Goal: Information Seeking & Learning: Find specific page/section

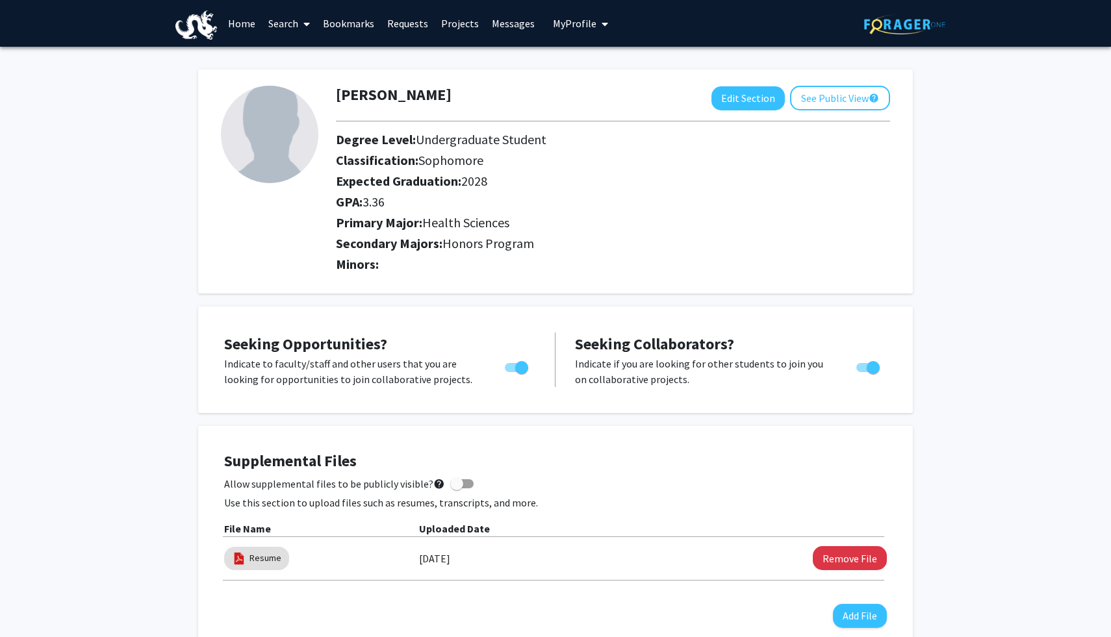
click at [407, 23] on link "Requests" at bounding box center [408, 23] width 54 height 45
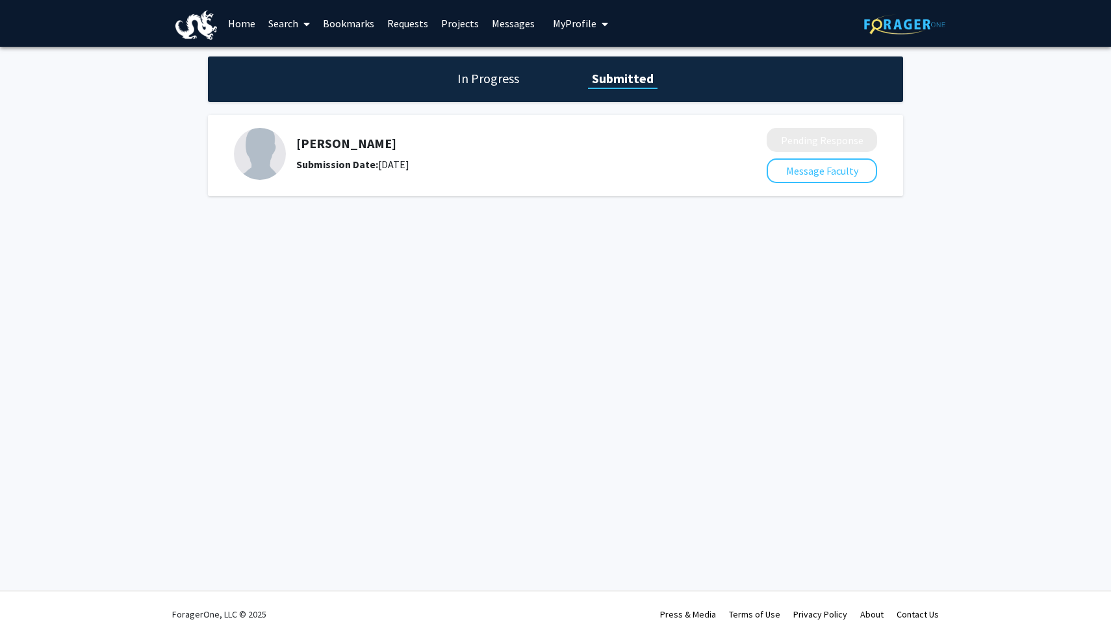
click at [342, 140] on h5 "[PERSON_NAME]" at bounding box center [497, 144] width 402 height 16
click at [351, 155] on div "[PERSON_NAME] Submission Date: [DATE]" at bounding box center [497, 154] width 402 height 36
click at [468, 90] on div "In Progress Submitted" at bounding box center [555, 79] width 695 height 45
click at [482, 79] on h1 "In Progress" at bounding box center [489, 79] width 70 height 18
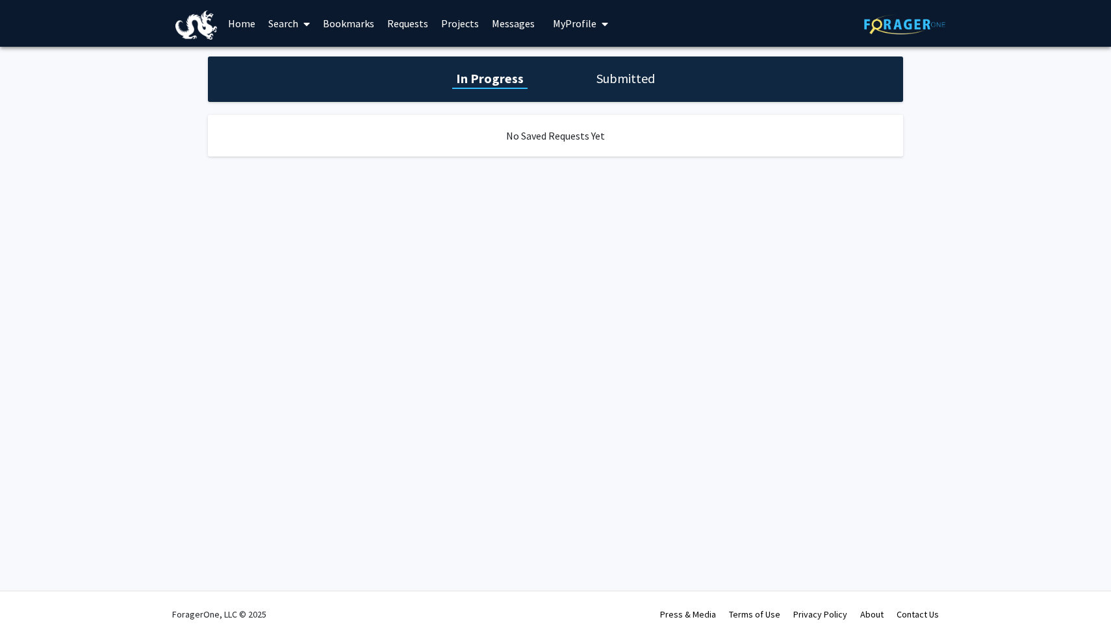
click at [614, 80] on h1 "Submitted" at bounding box center [626, 79] width 66 height 18
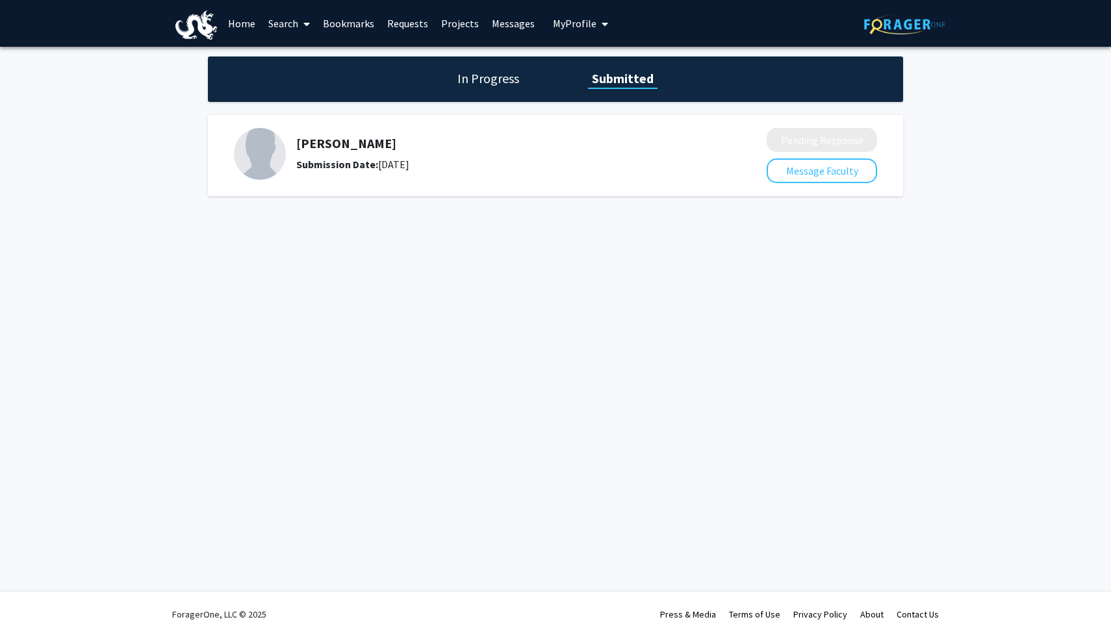
click at [281, 21] on link "Search" at bounding box center [289, 23] width 55 height 45
click at [299, 64] on span "Faculty/Staff" at bounding box center [310, 60] width 96 height 26
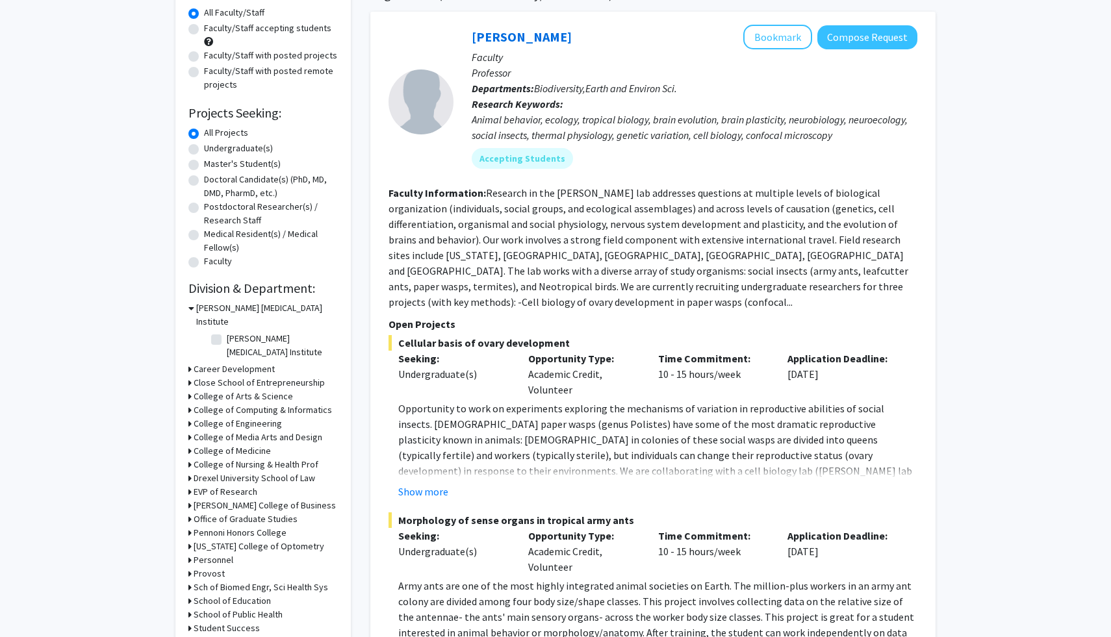
scroll to position [121, 0]
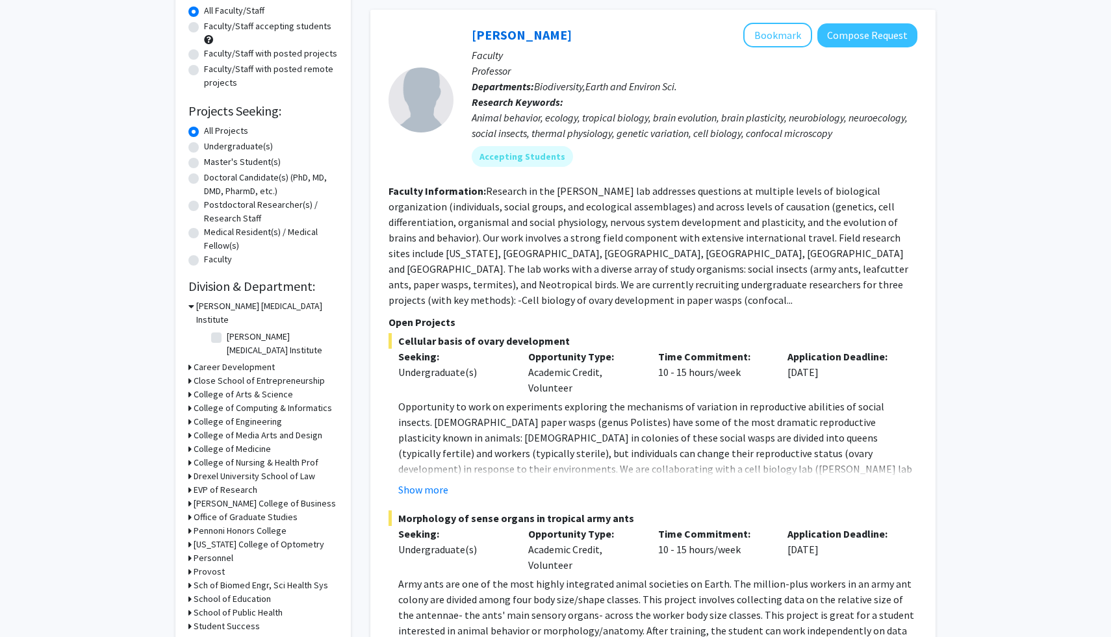
click at [236, 456] on h3 "College of Nursing & Health Prof" at bounding box center [256, 463] width 125 height 14
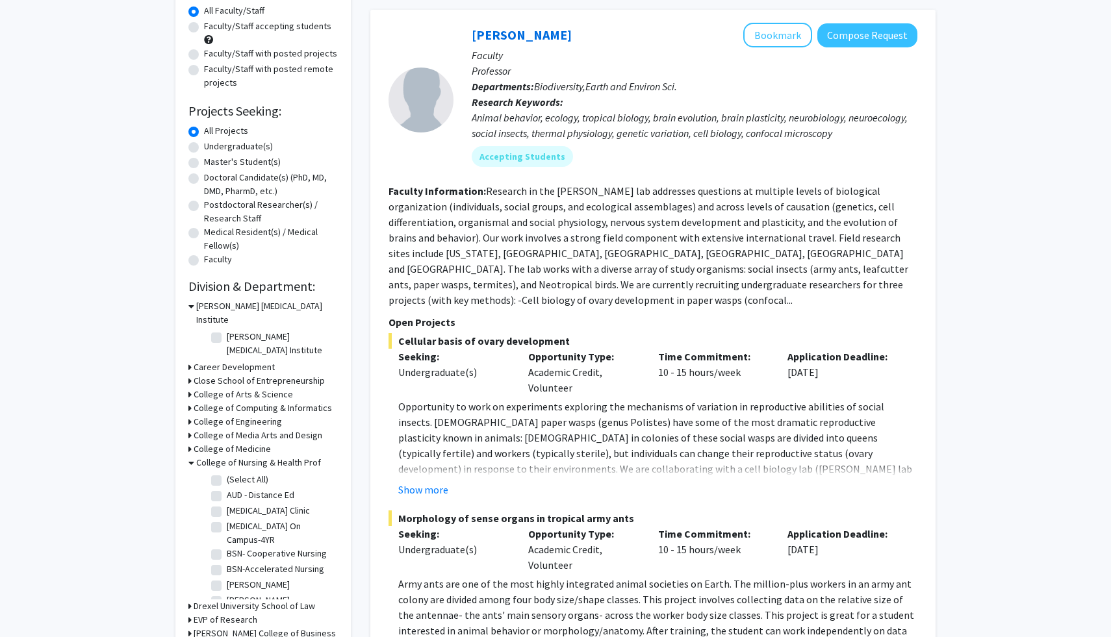
click at [227, 473] on label "(Select All)" at bounding box center [248, 480] width 42 height 14
click at [227, 473] on input "(Select All)" at bounding box center [231, 477] width 8 height 8
checkbox input "true"
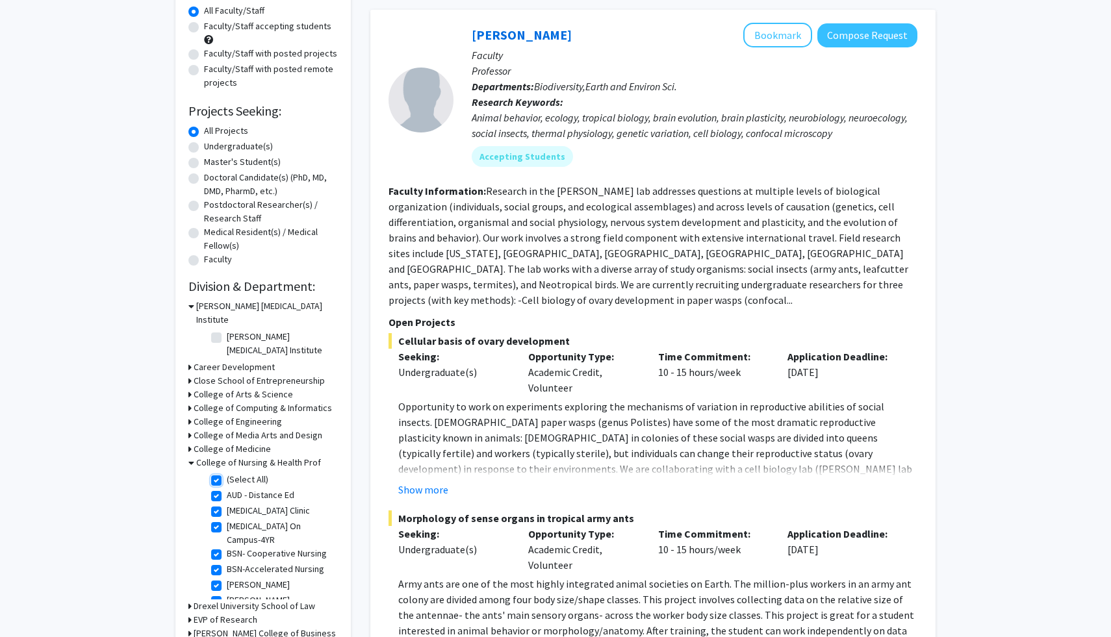
checkbox input "true"
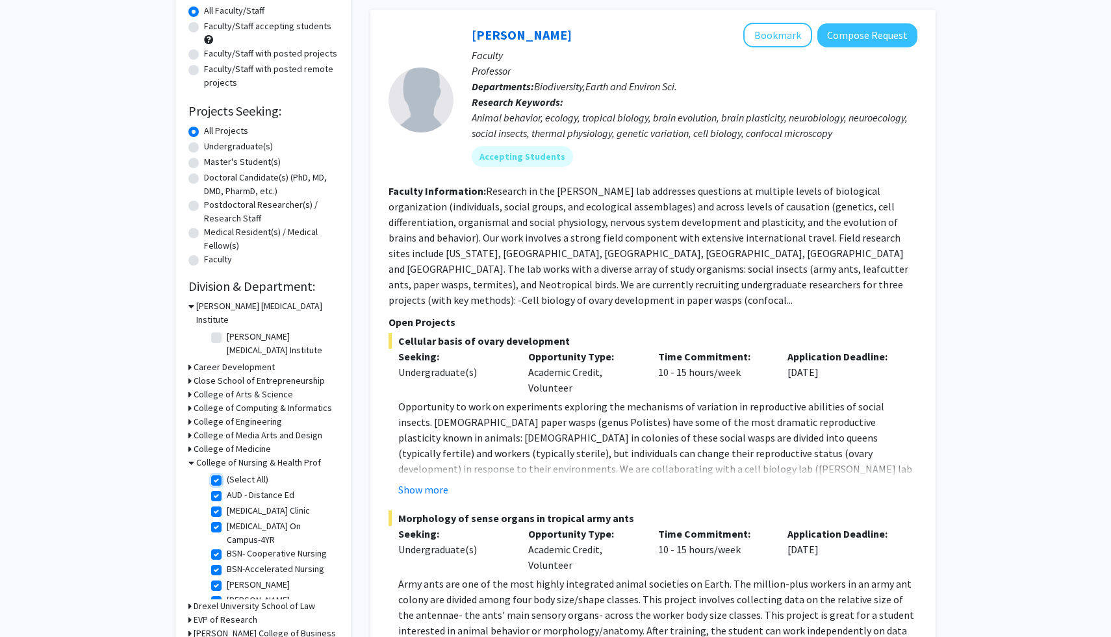
checkbox input "true"
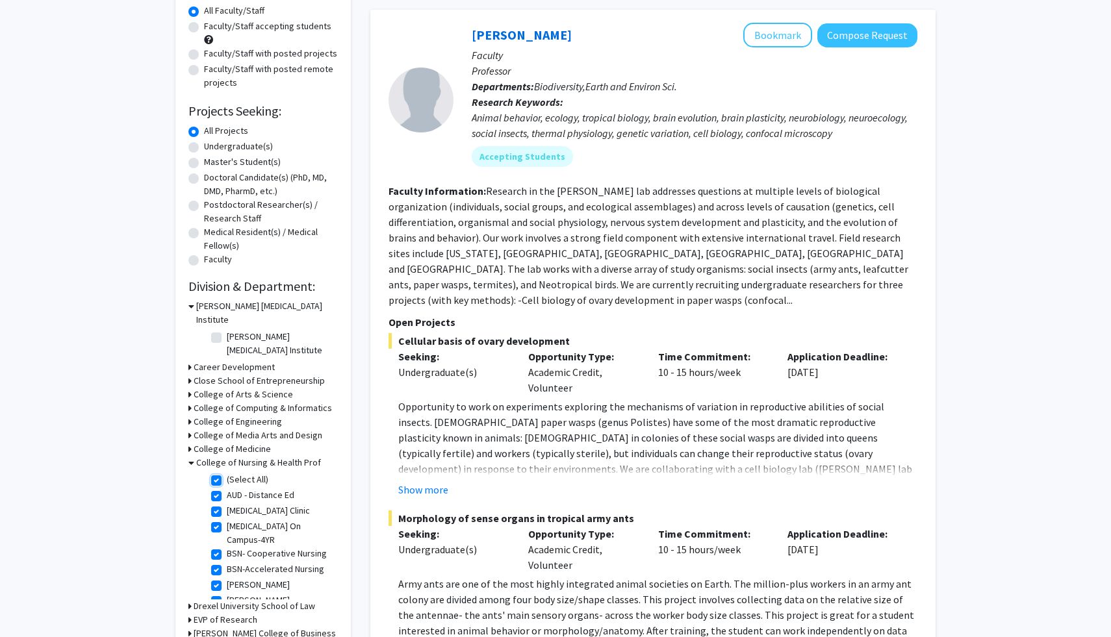
checkbox input "true"
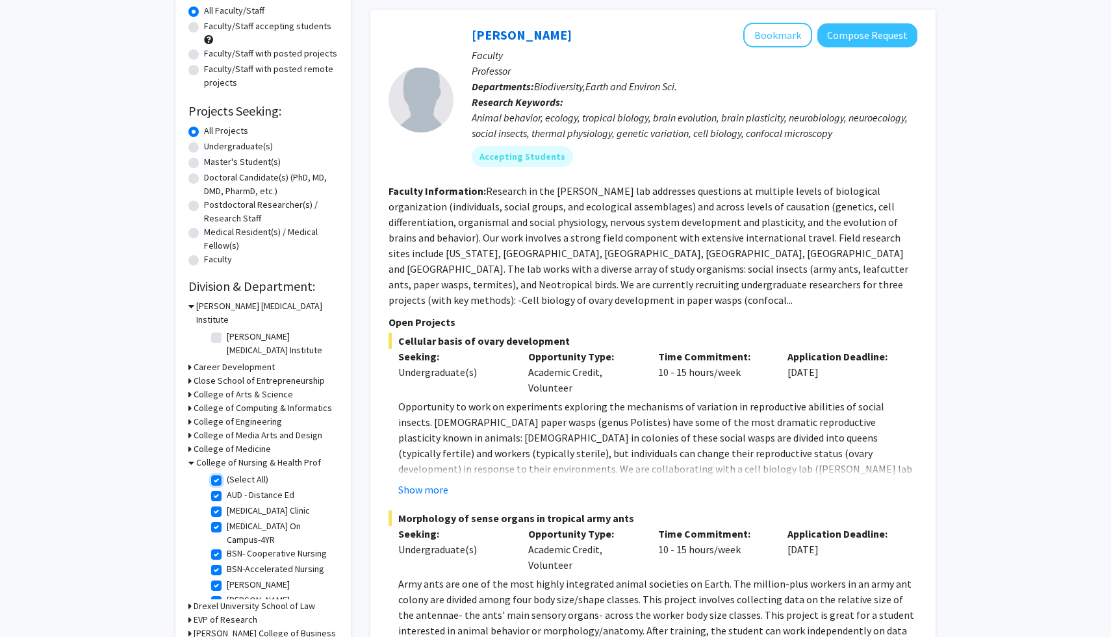
checkbox input "true"
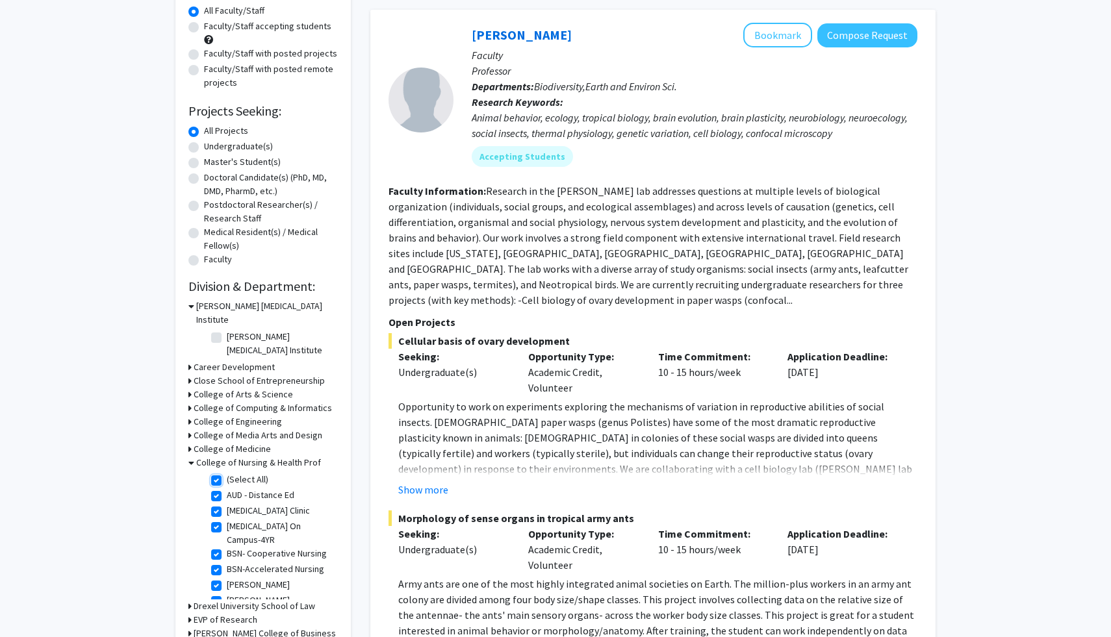
checkbox input "true"
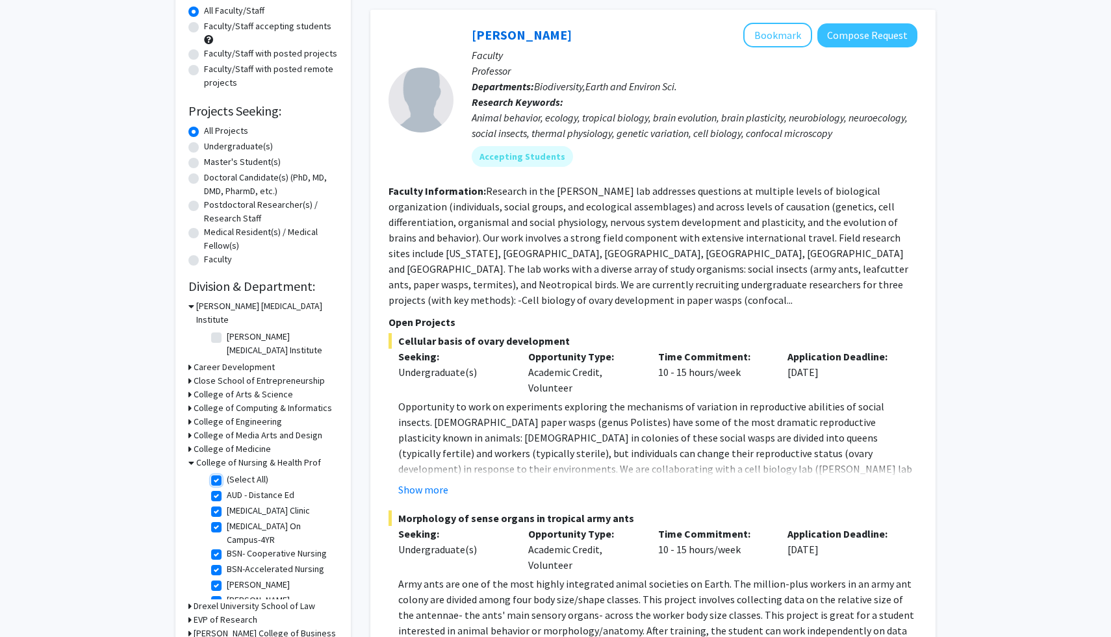
checkbox input "true"
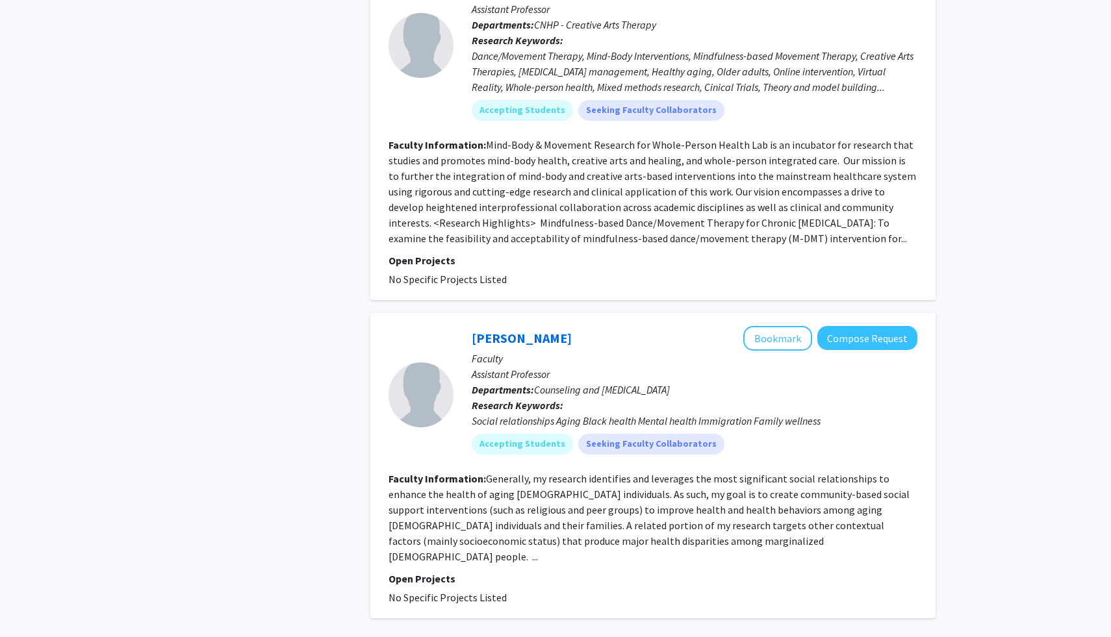
scroll to position [4774, 0]
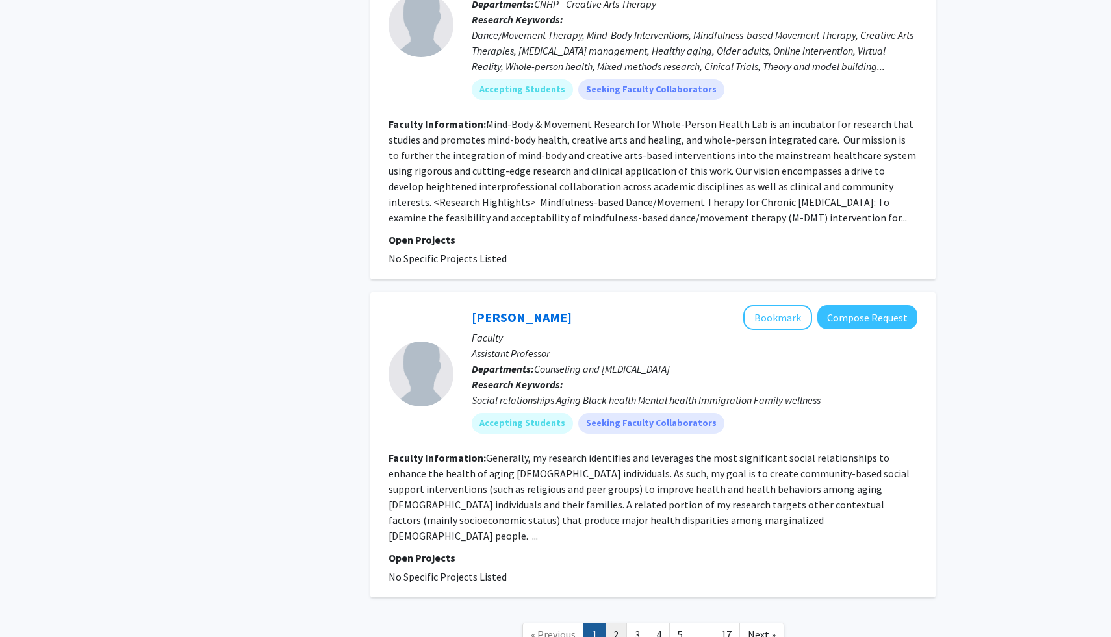
click at [617, 624] on link "2" at bounding box center [616, 635] width 22 height 23
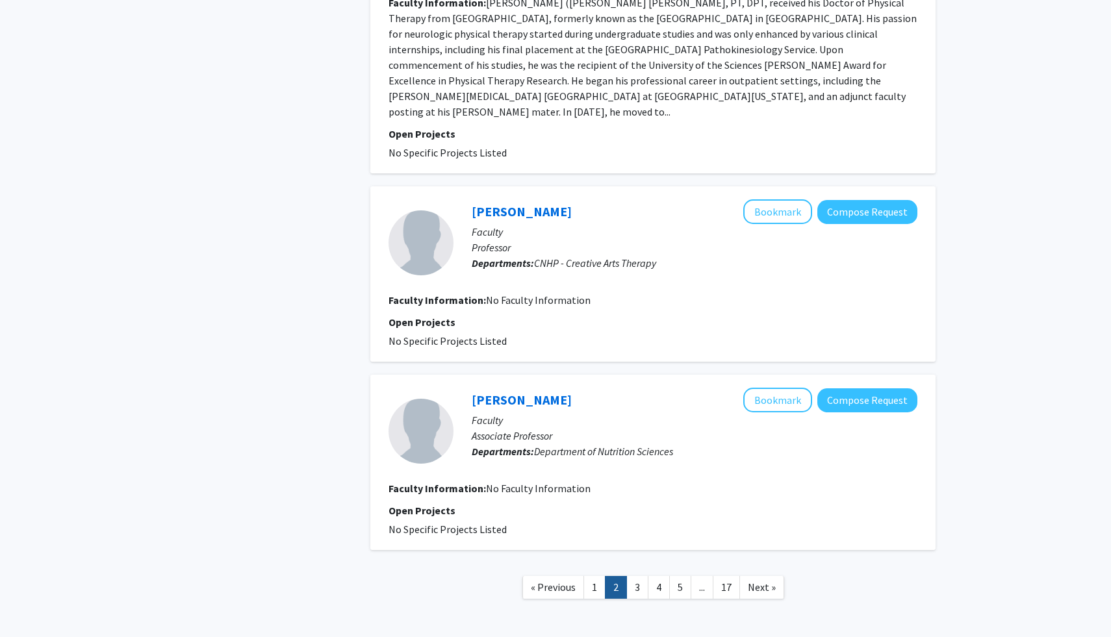
scroll to position [1888, 0]
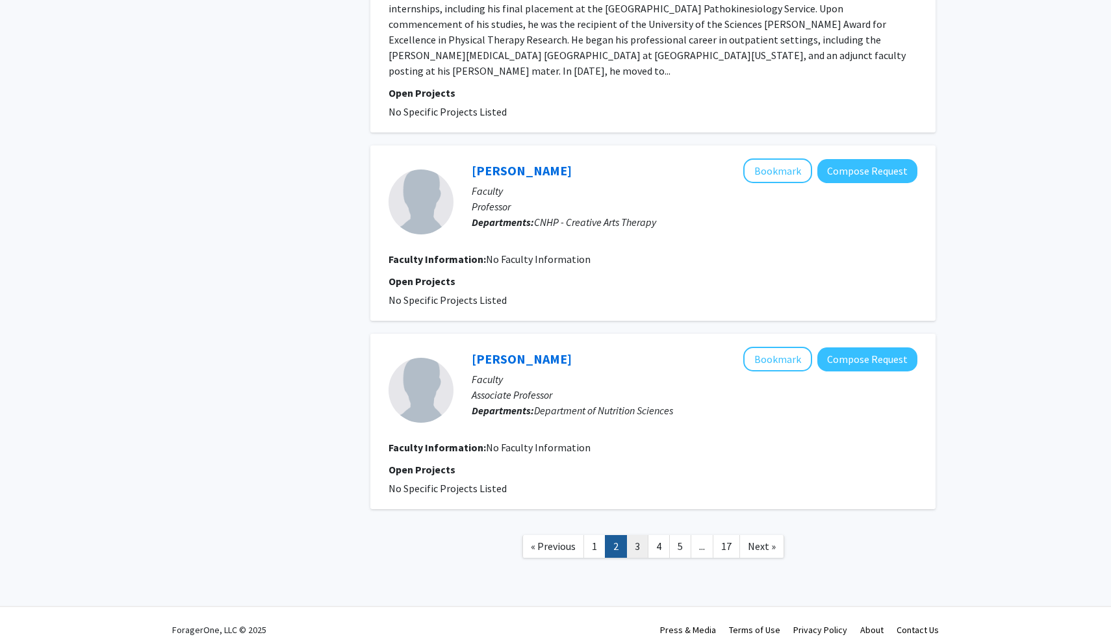
click at [638, 535] on link "3" at bounding box center [637, 546] width 22 height 23
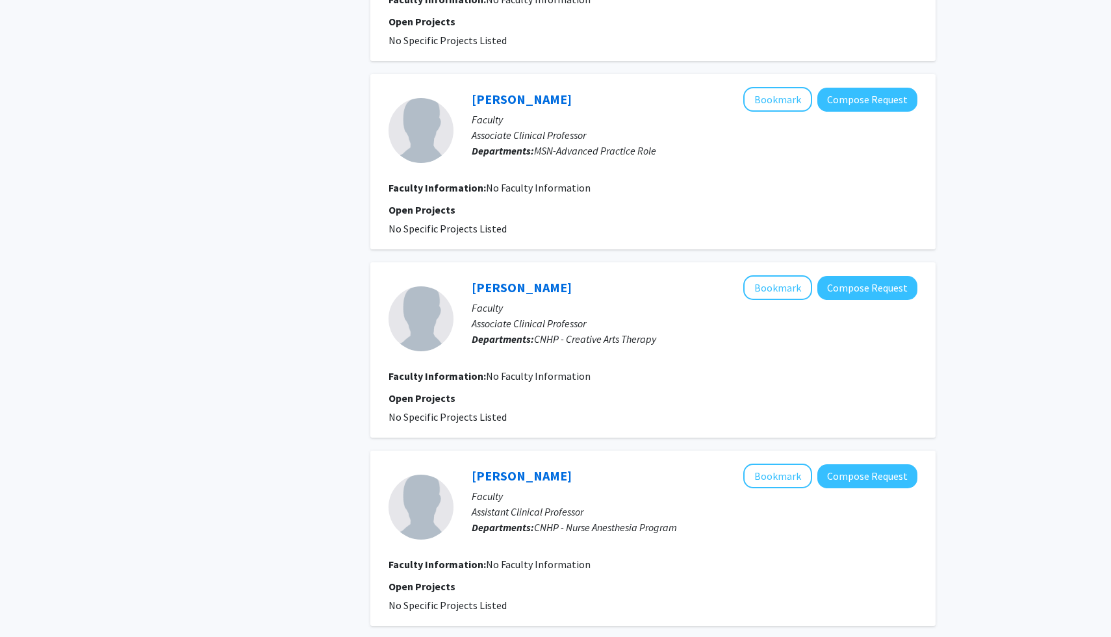
scroll to position [1509, 0]
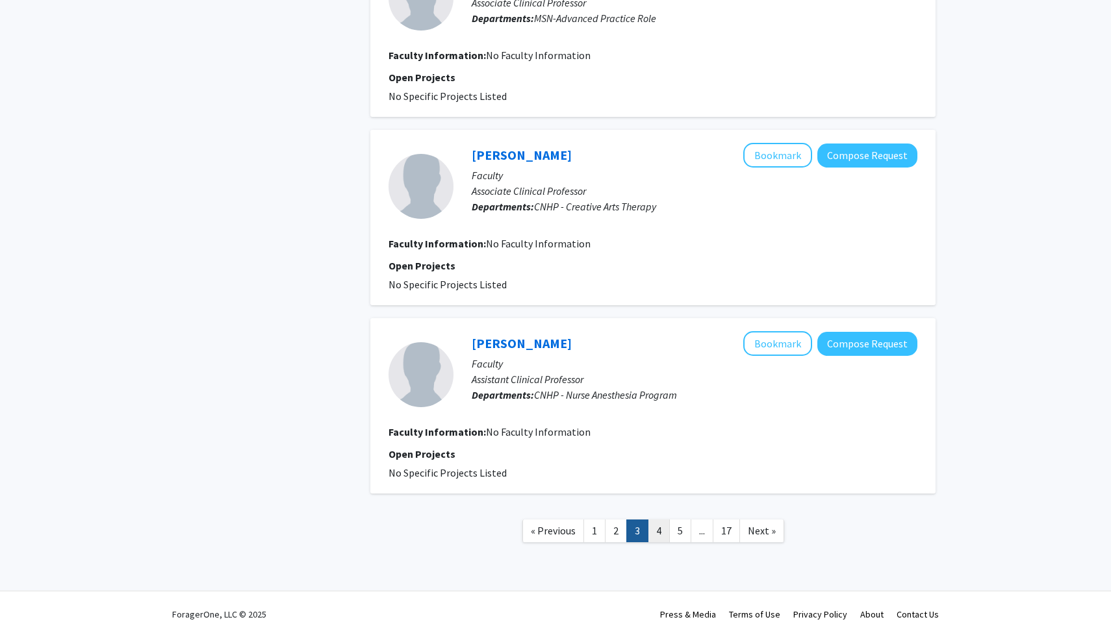
click at [665, 535] on link "4" at bounding box center [659, 531] width 22 height 23
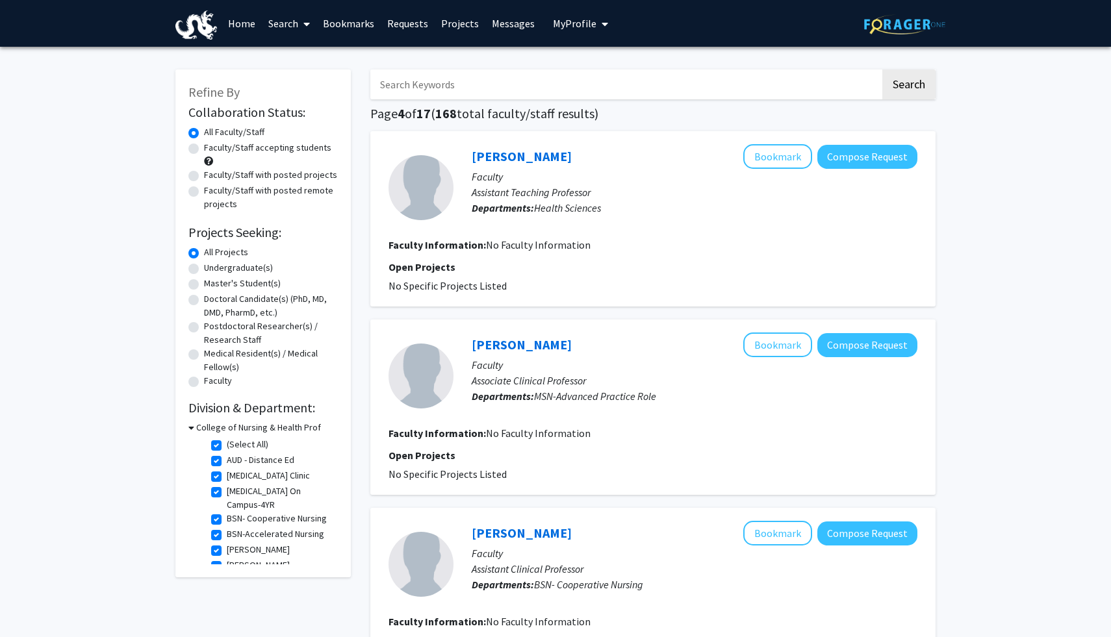
click at [248, 29] on link "Home" at bounding box center [242, 23] width 40 height 45
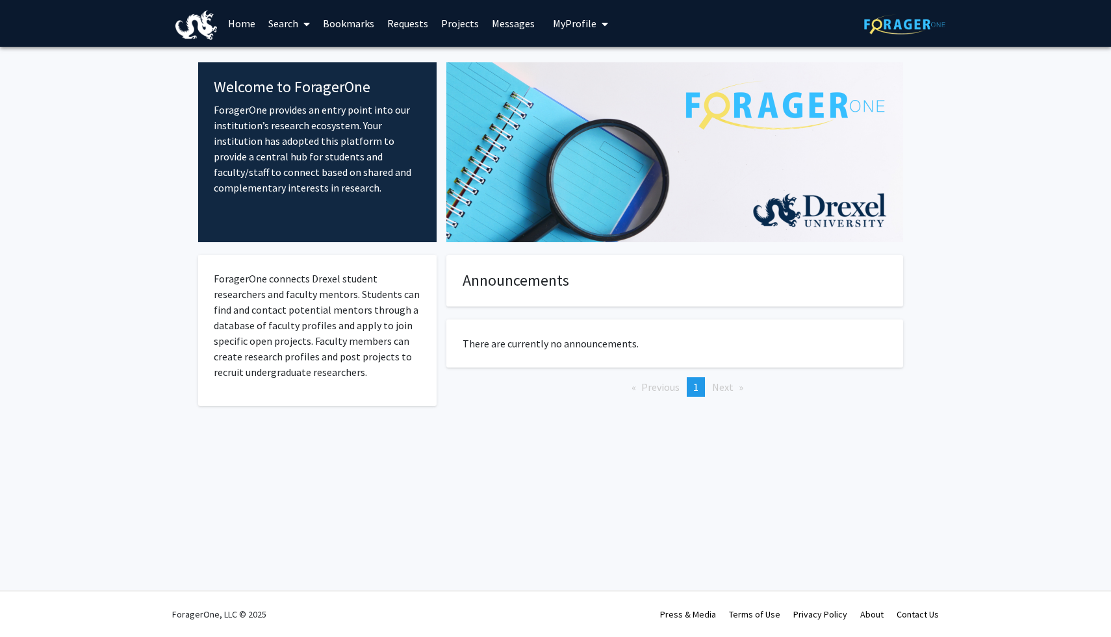
click at [559, 8] on button "My Profile" at bounding box center [580, 23] width 63 height 47
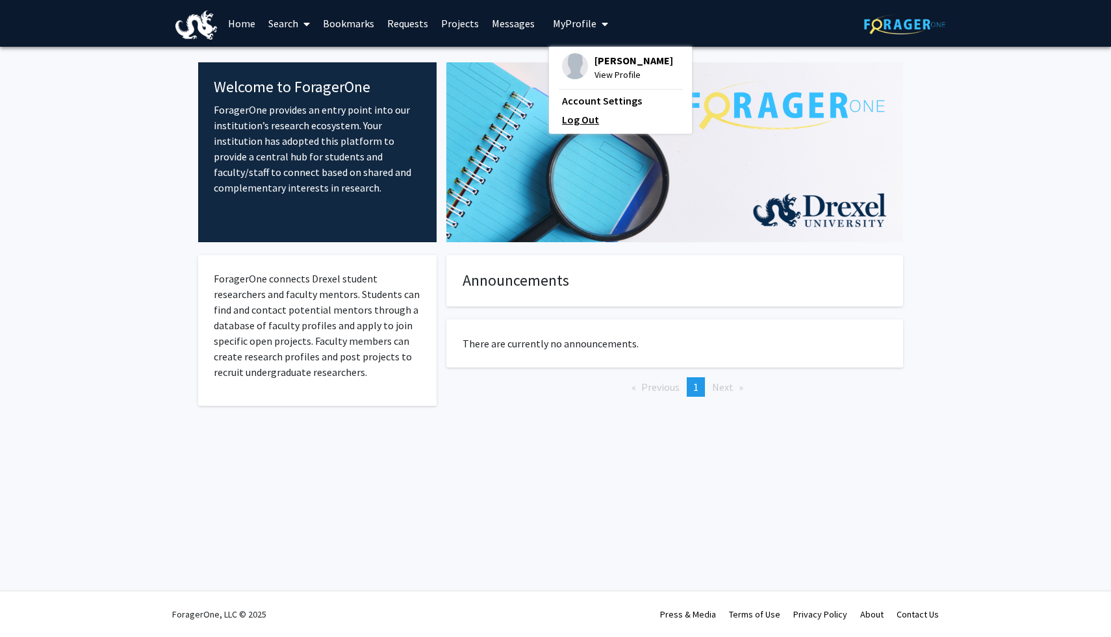
click at [581, 123] on link "Log Out" at bounding box center [620, 120] width 117 height 16
